Goal: Information Seeking & Learning: Understand process/instructions

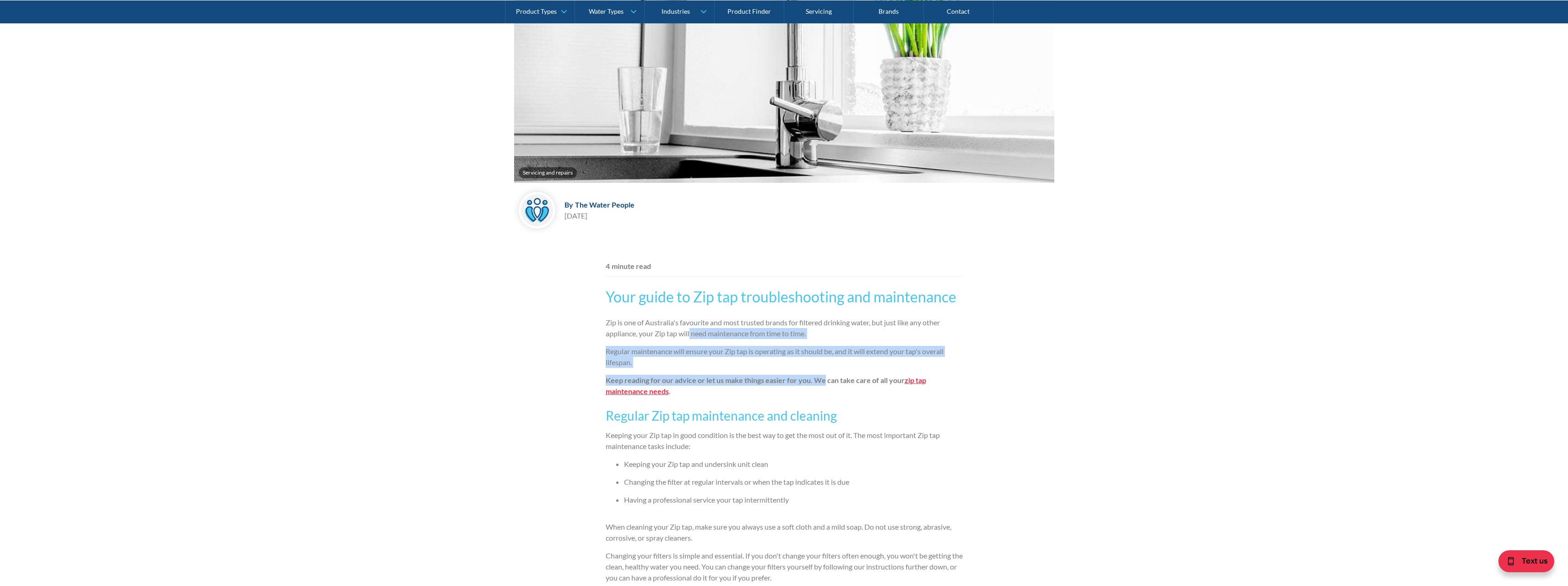
drag, startPoint x: 709, startPoint y: 336, endPoint x: 823, endPoint y: 372, distance: 119.5
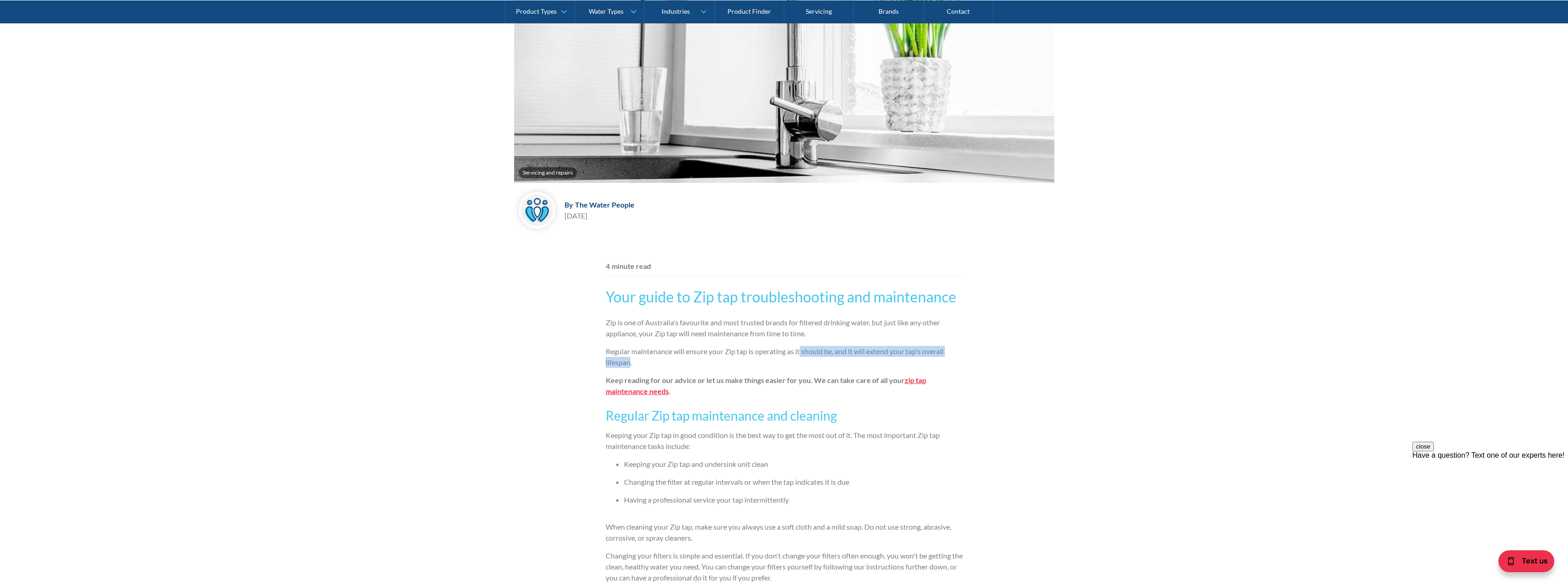
drag, startPoint x: 771, startPoint y: 354, endPoint x: 629, endPoint y: 360, distance: 142.1
click at [629, 360] on p "Regular maintenance will ensure your Zip tap is operating as it should be, and …" at bounding box center [784, 357] width 357 height 22
click at [629, 361] on p "Regular maintenance will ensure your Zip tap is operating as it should be, and …" at bounding box center [784, 357] width 357 height 22
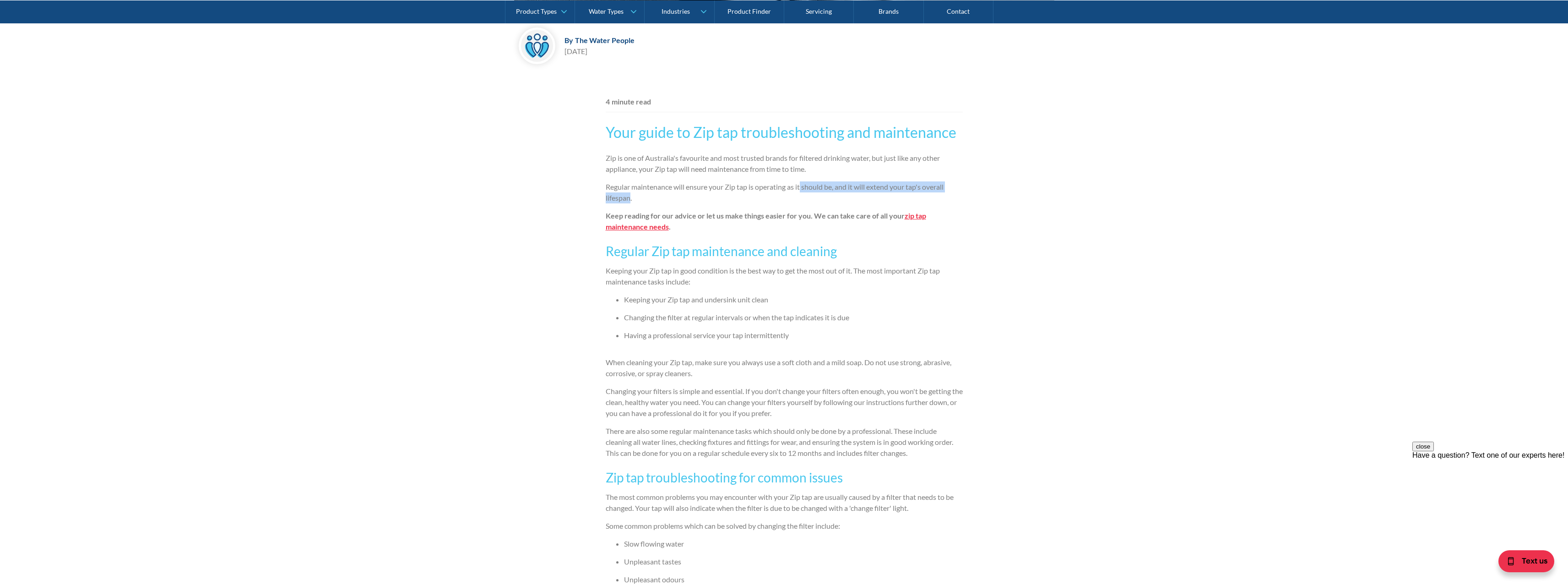
scroll to position [535, 0]
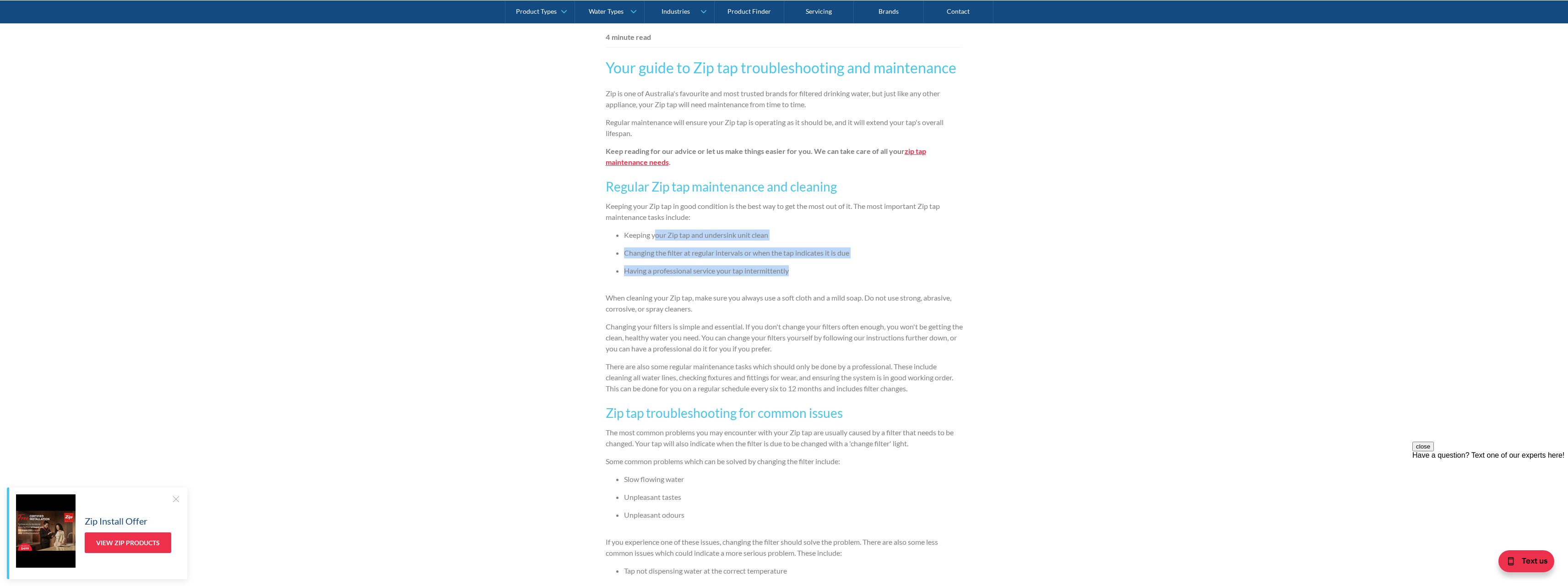
drag, startPoint x: 662, startPoint y: 241, endPoint x: 833, endPoint y: 277, distance: 174.7
click at [833, 277] on ul "Keeping your Zip tap and undersink unit clean Changing the filter at regular in…" at bounding box center [784, 256] width 357 height 54
drag, startPoint x: 823, startPoint y: 274, endPoint x: 638, endPoint y: 233, distance: 189.5
click at [641, 243] on ul "Keeping your Zip tap and undersink unit clean Changing the filter at regular in…" at bounding box center [784, 256] width 357 height 54
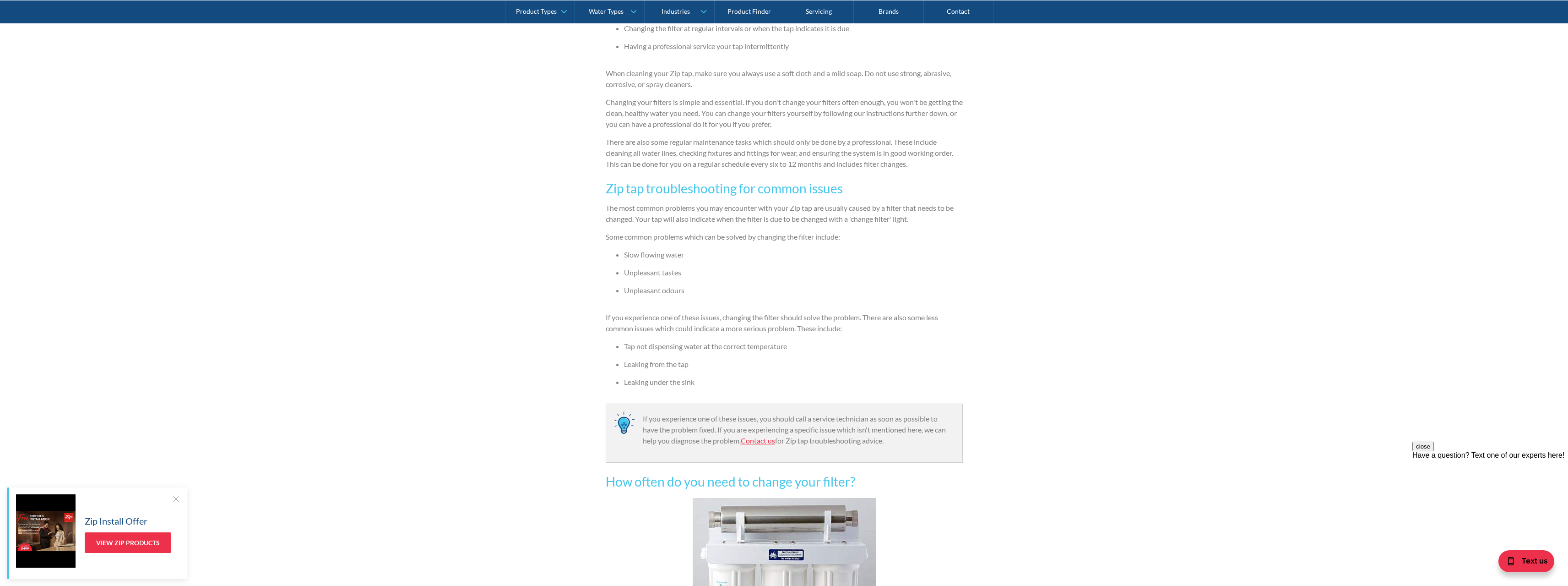
scroll to position [764, 0]
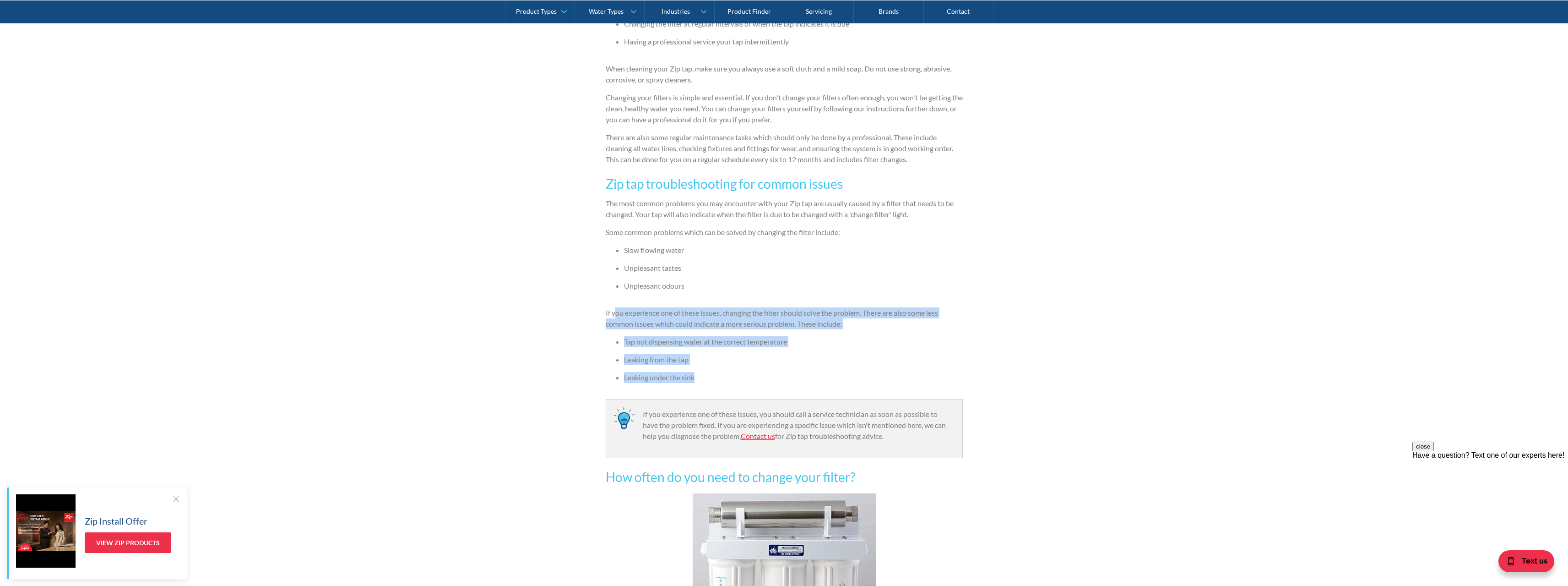
drag, startPoint x: 616, startPoint y: 312, endPoint x: 805, endPoint y: 373, distance: 198.6
click at [805, 373] on div "Zip is one of Australia's favourite and most trusted brands for filtered drinki…" at bounding box center [784, 409] width 357 height 1101
click at [805, 373] on li "Leaking under the sink" at bounding box center [793, 378] width 339 height 11
drag, startPoint x: 797, startPoint y: 375, endPoint x: 600, endPoint y: 298, distance: 211.5
click at [600, 298] on div "Servicing and repairs By The Water People The Water People [DATE] 4 minute read…" at bounding box center [784, 307] width 1568 height 1781
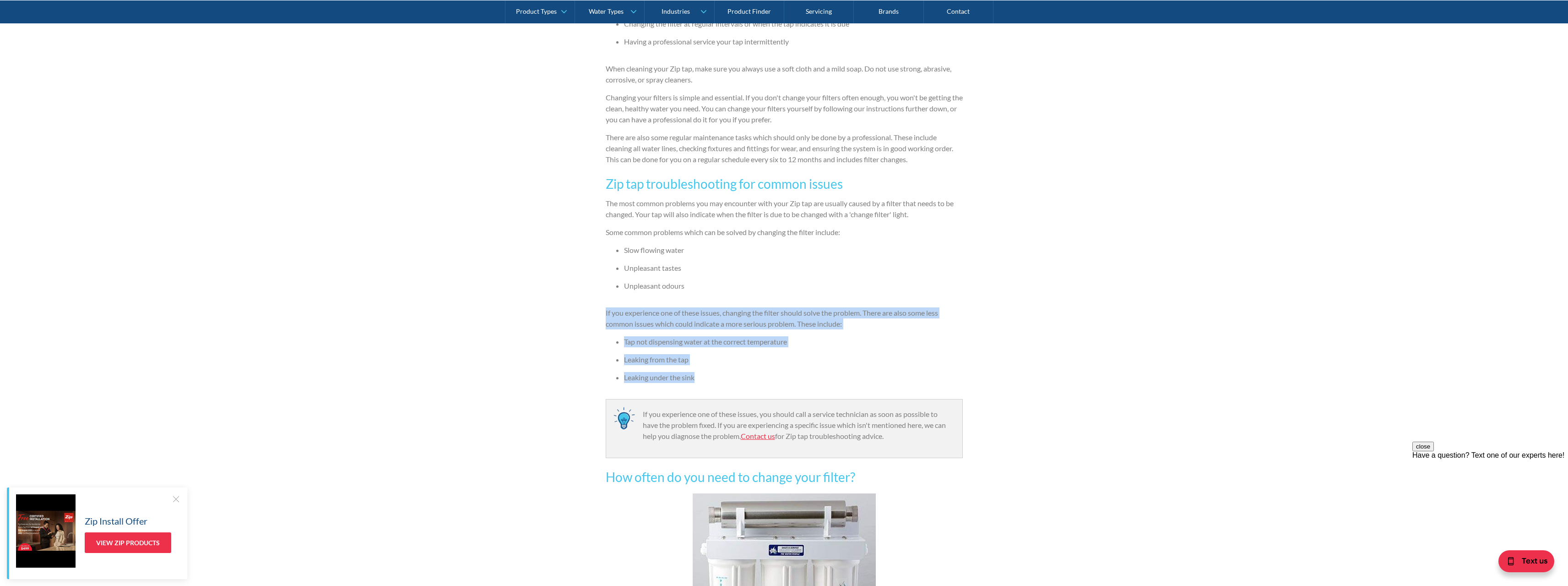
click at [600, 298] on div "Servicing and repairs By The Water People The Water People [DATE] 4 minute read…" at bounding box center [784, 307] width 1568 height 1781
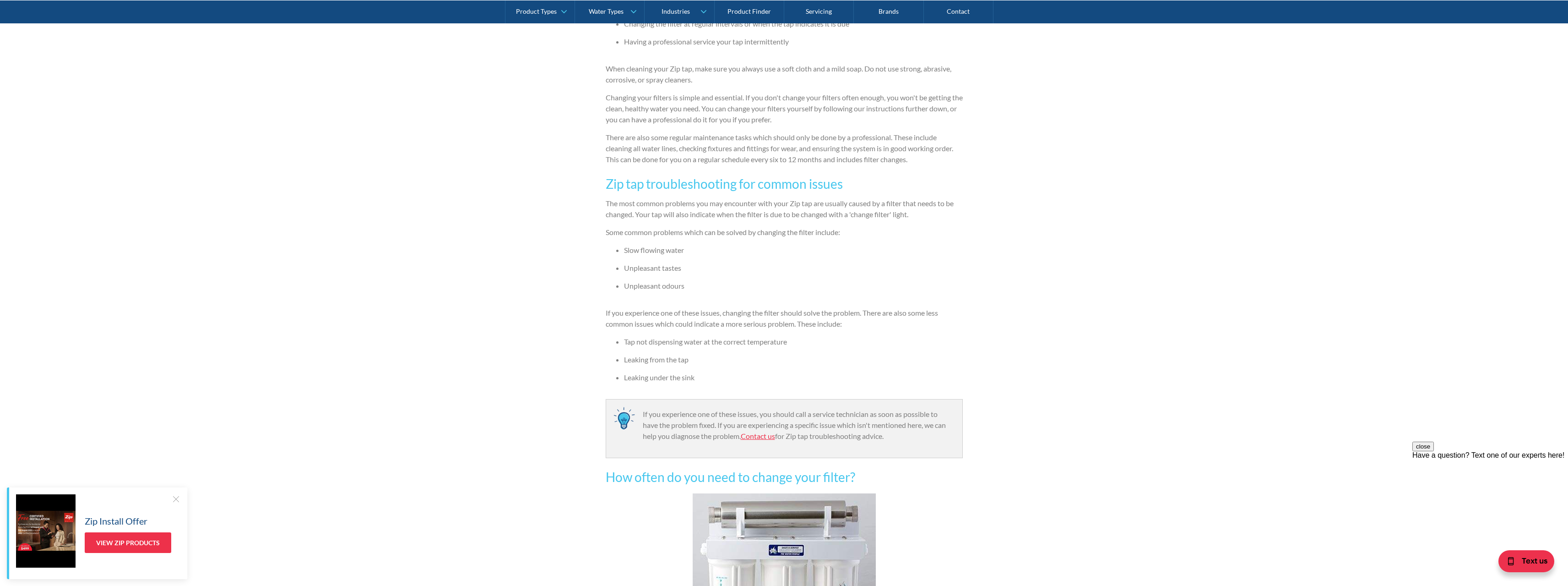
click at [646, 251] on li "Slow flowing water" at bounding box center [793, 250] width 339 height 11
click at [1434, 451] on button "close" at bounding box center [1423, 447] width 21 height 10
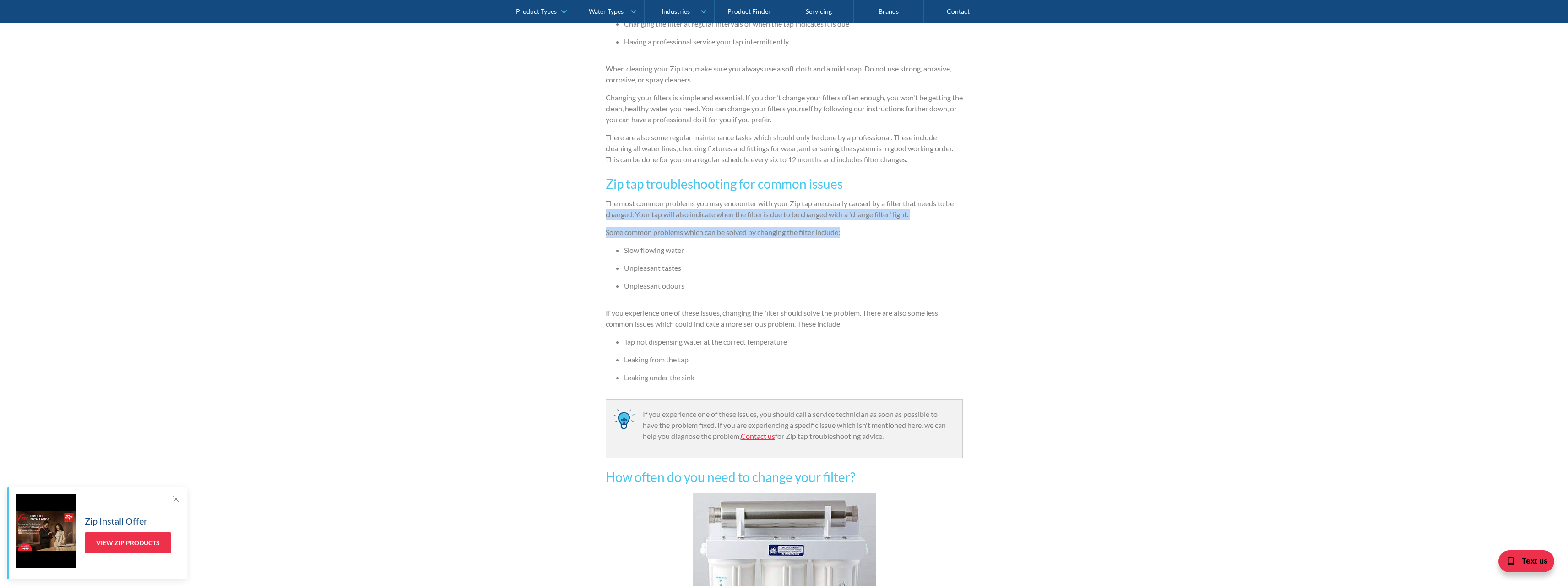
drag, startPoint x: 598, startPoint y: 212, endPoint x: 872, endPoint y: 236, distance: 275.0
click at [872, 236] on div "Servicing and repairs By The Water People The Water People [DATE] 4 minute read…" at bounding box center [784, 307] width 1568 height 1781
click at [872, 236] on p "Some common problems which can be solved by changing the filter include:" at bounding box center [784, 232] width 357 height 11
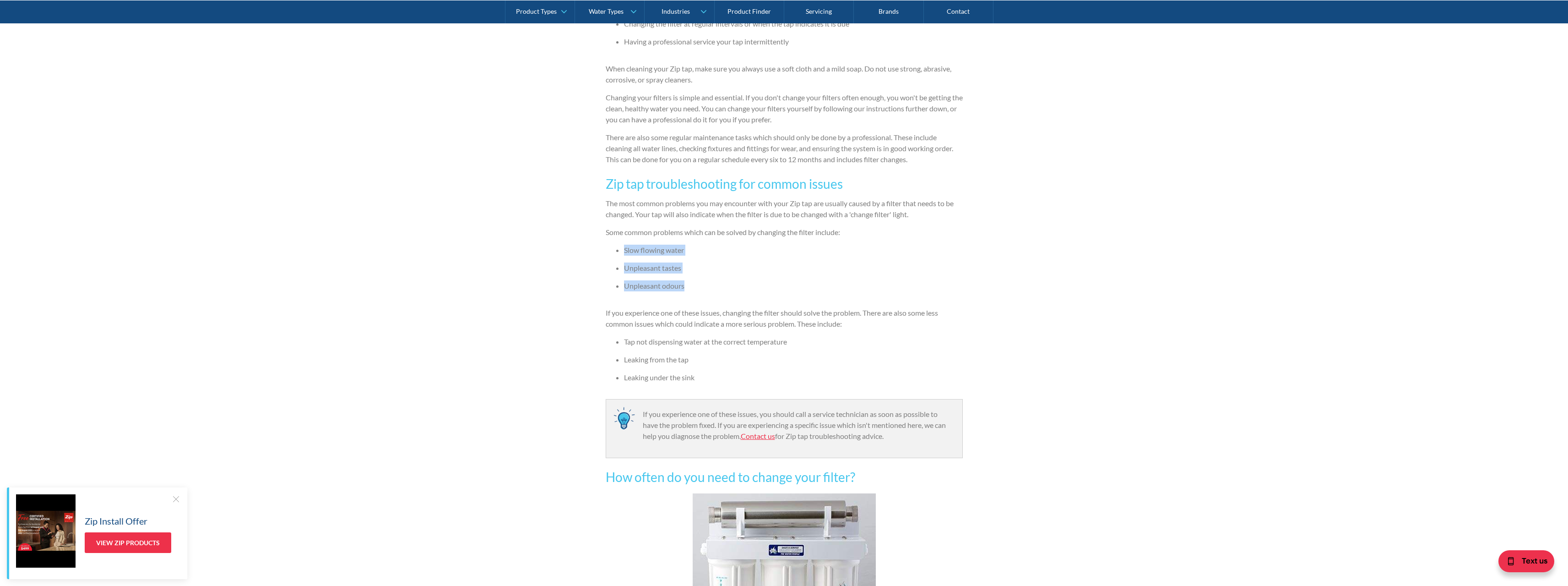
drag, startPoint x: 819, startPoint y: 238, endPoint x: 835, endPoint y: 277, distance: 42.2
click at [838, 280] on div "Zip is one of Australia's favourite and most trusted brands for filtered drinki…" at bounding box center [784, 409] width 357 height 1101
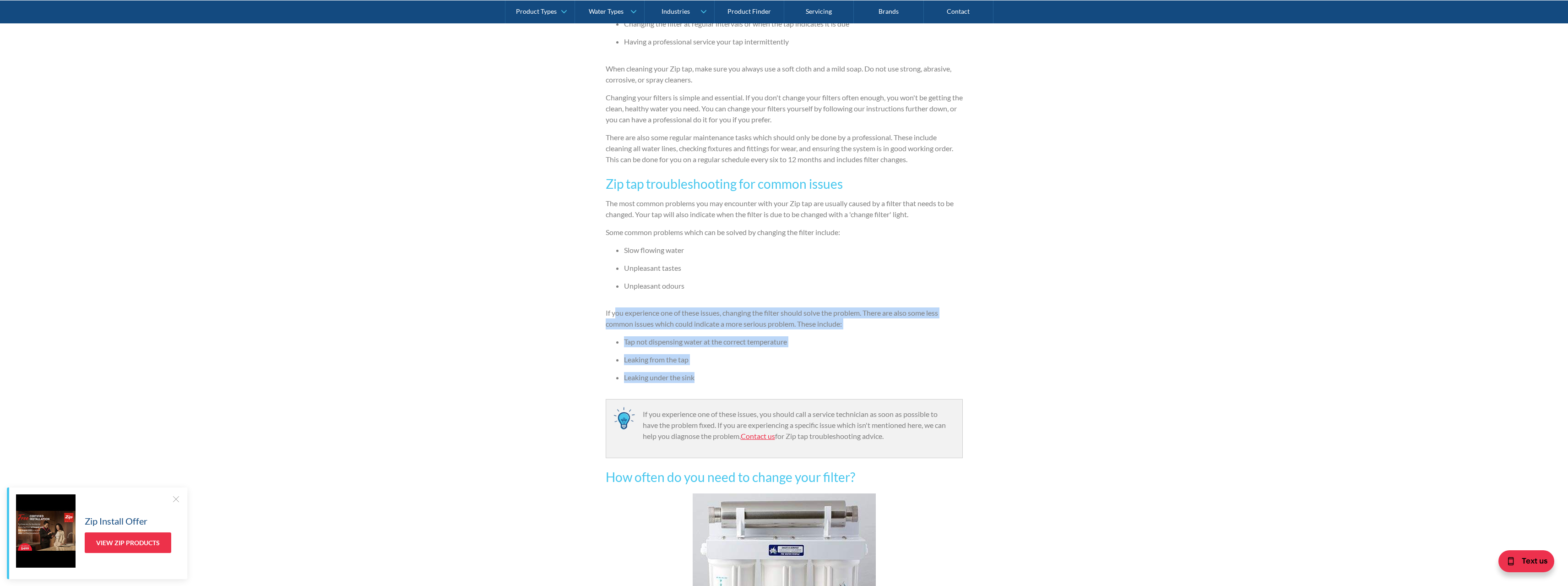
drag, startPoint x: 621, startPoint y: 316, endPoint x: 849, endPoint y: 372, distance: 234.8
click at [849, 372] on div "Zip is one of Australia's favourite and most trusted brands for filtered drinki…" at bounding box center [784, 409] width 357 height 1101
click at [849, 372] on li "Leaking under the sink" at bounding box center [793, 378] width 339 height 11
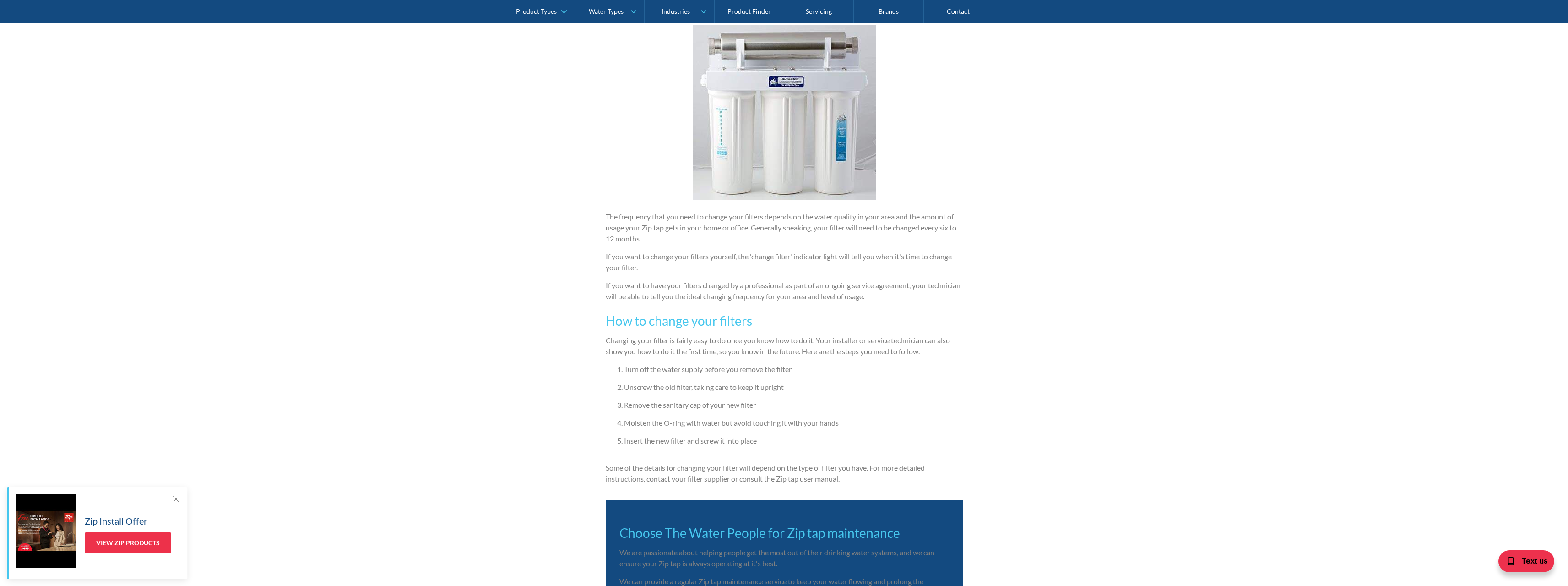
scroll to position [1298, 0]
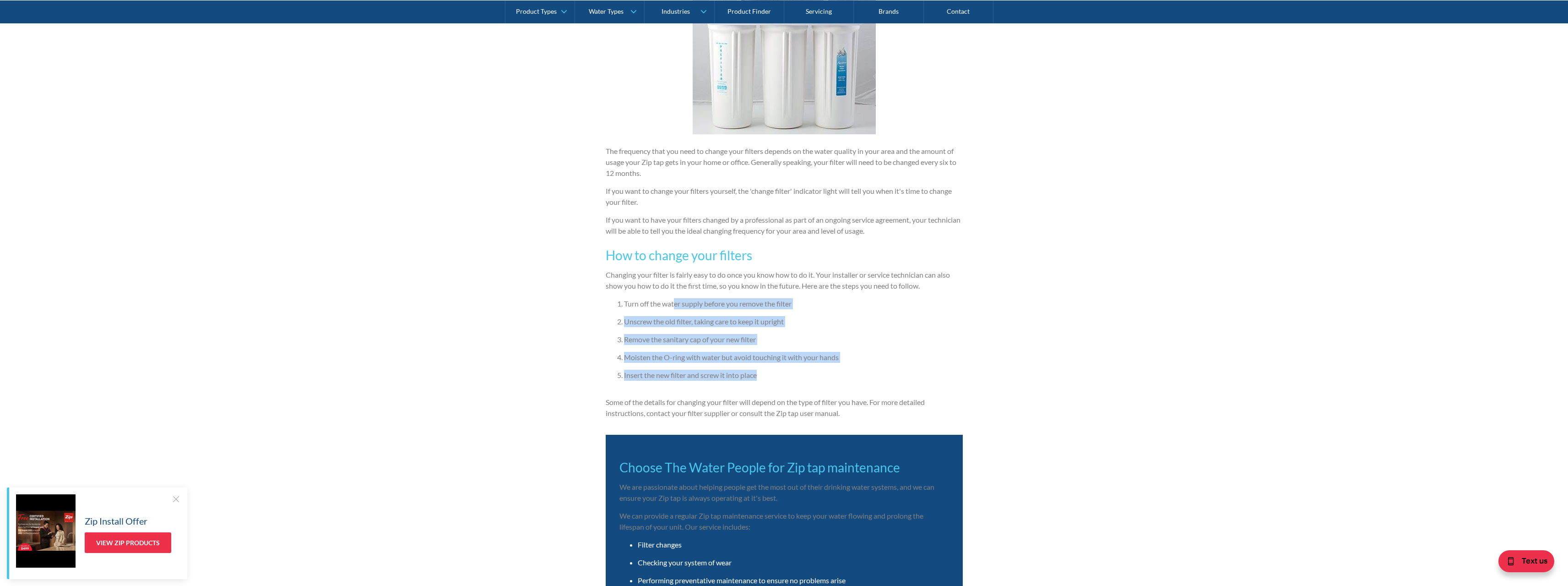
drag, startPoint x: 781, startPoint y: 312, endPoint x: 826, endPoint y: 370, distance: 73.4
click at [827, 370] on li "Insert the new filter and screw it into place" at bounding box center [793, 375] width 339 height 11
click at [730, 341] on li "Remove the sanitary cap of your new filter" at bounding box center [793, 339] width 339 height 11
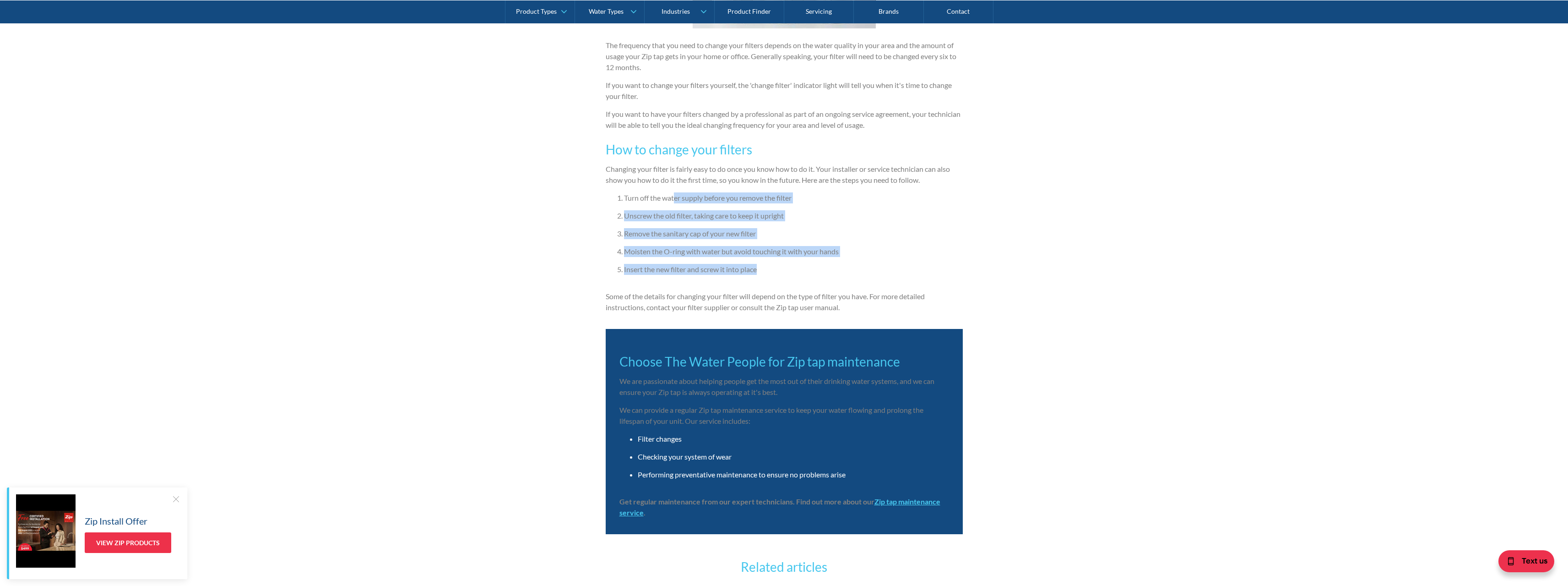
scroll to position [1527, 0]
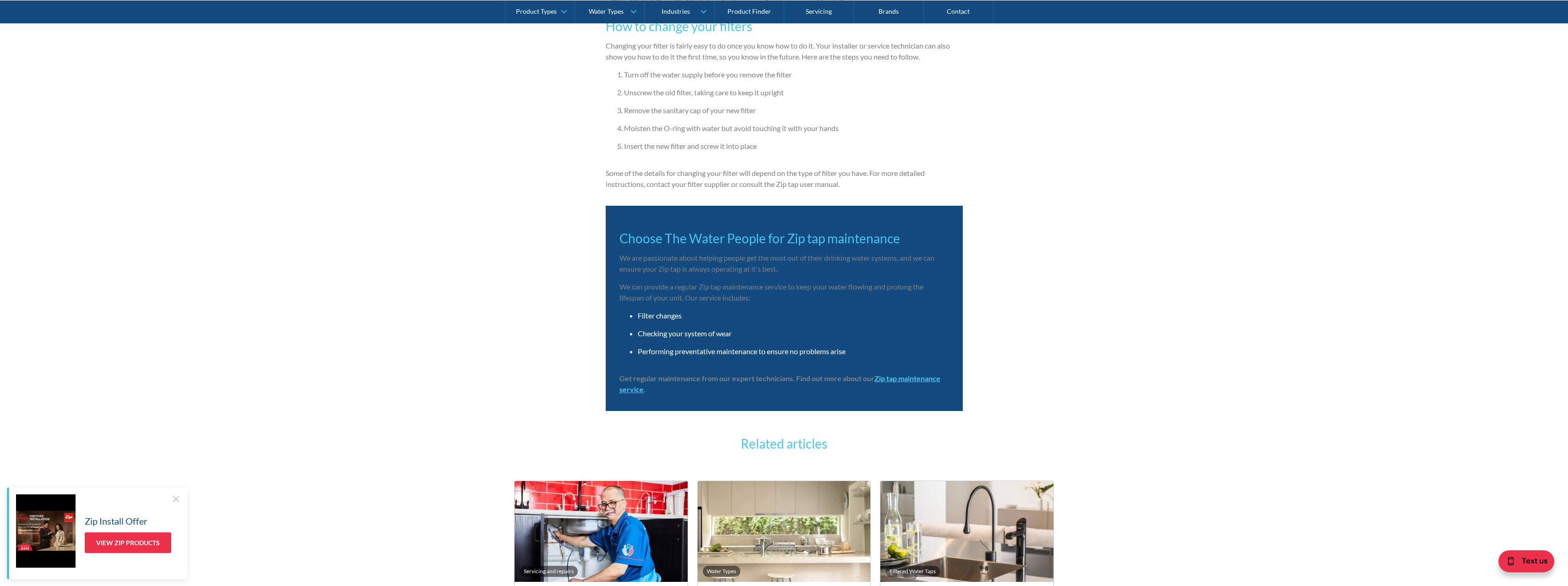
click at [622, 174] on p "Some of the details for changing your filter will depend on the type of filter …" at bounding box center [784, 178] width 357 height 22
